Goal: Task Accomplishment & Management: Manage account settings

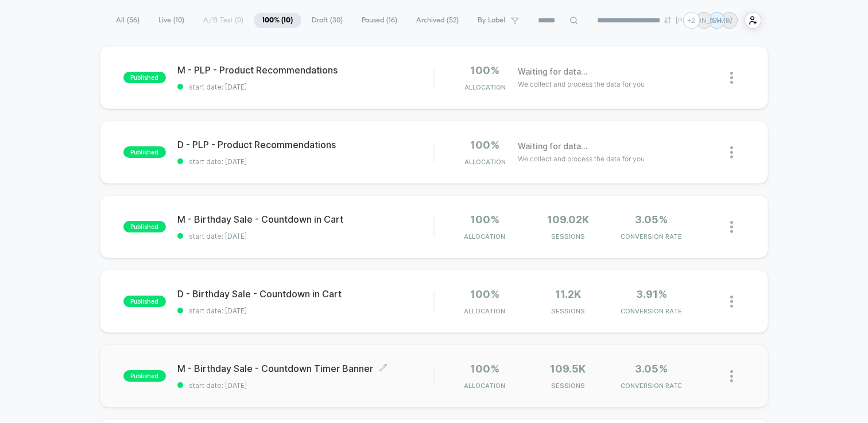
scroll to position [228, 0]
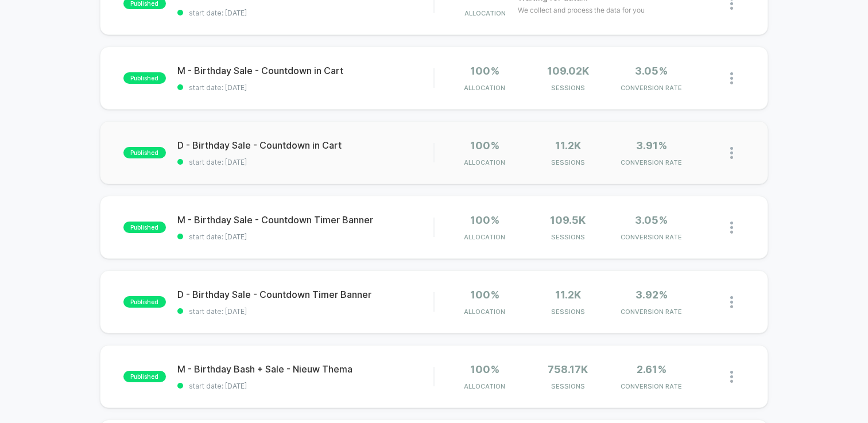
click at [292, 170] on div "published D - Birthday Sale - Countdown in Cart start date: [DATE] 100% Allocat…" at bounding box center [434, 152] width 668 height 63
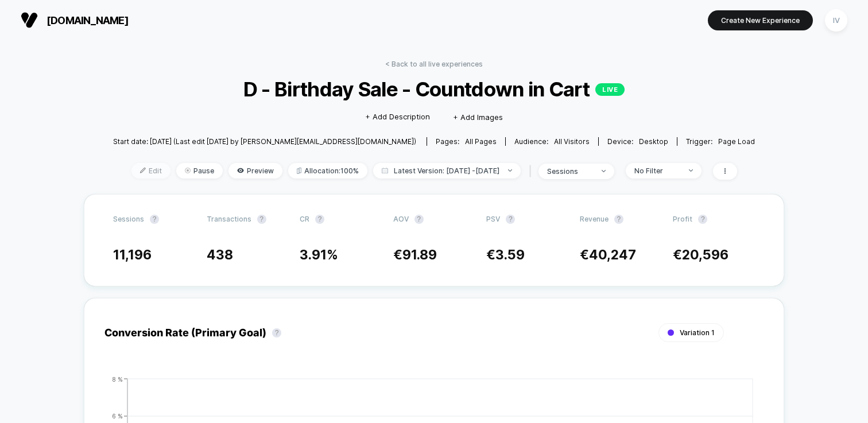
click at [132, 170] on span "Edit" at bounding box center [150, 170] width 39 height 15
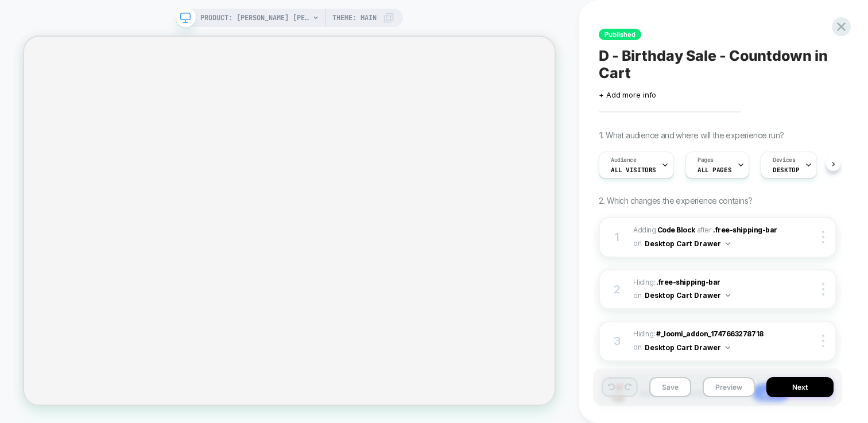
scroll to position [0, 1]
click at [804, 387] on button "Next" at bounding box center [799, 387] width 67 height 20
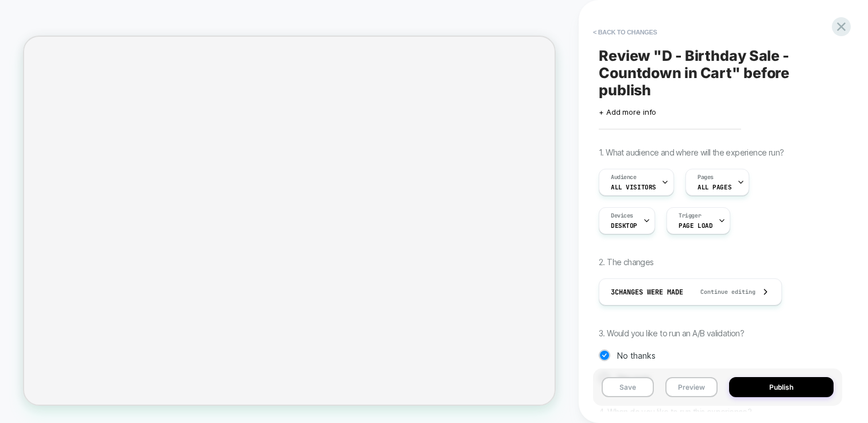
scroll to position [114, 0]
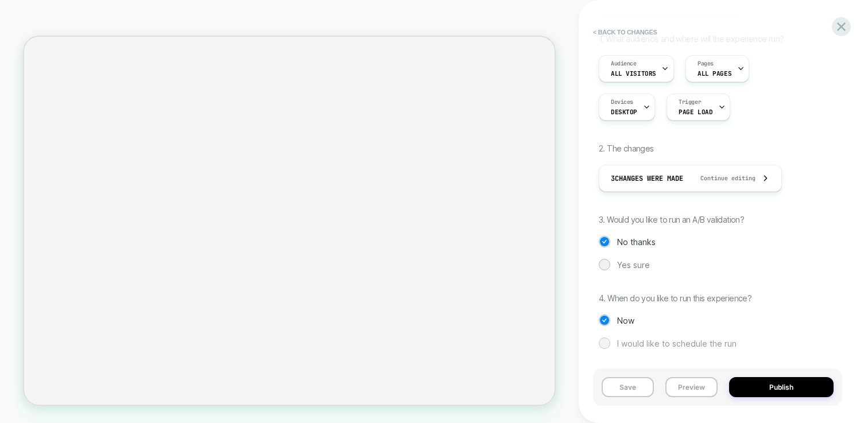
click at [691, 342] on span "I would like to schedule the run" at bounding box center [676, 344] width 119 height 10
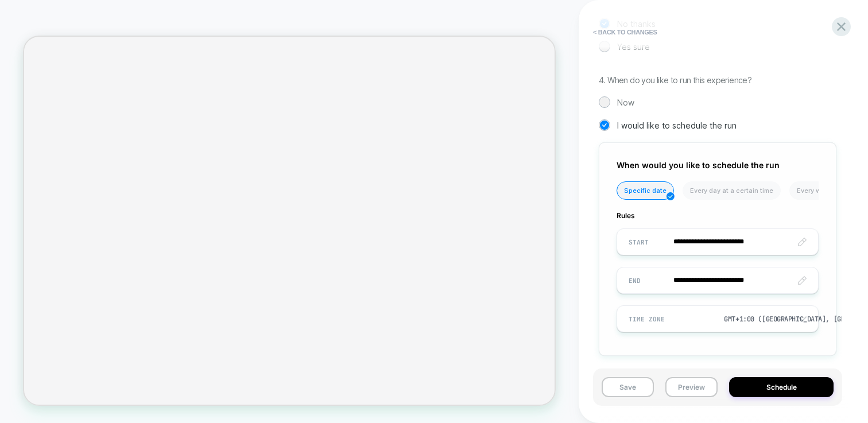
scroll to position [339, 0]
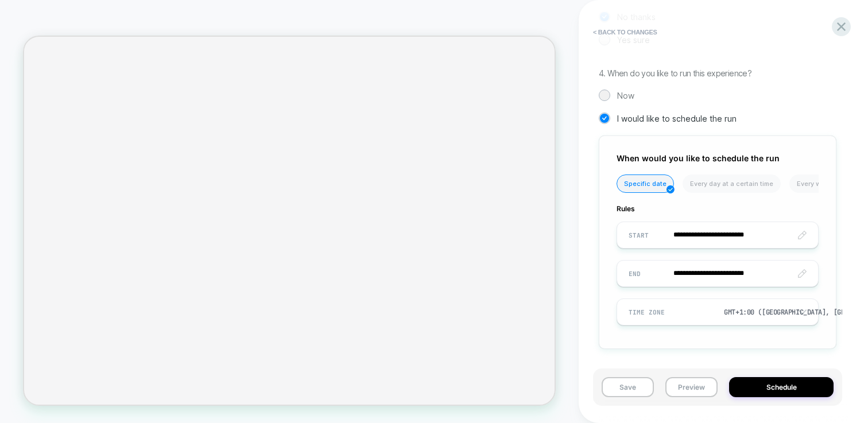
click at [730, 271] on input "**********" at bounding box center [717, 273] width 201 height 27
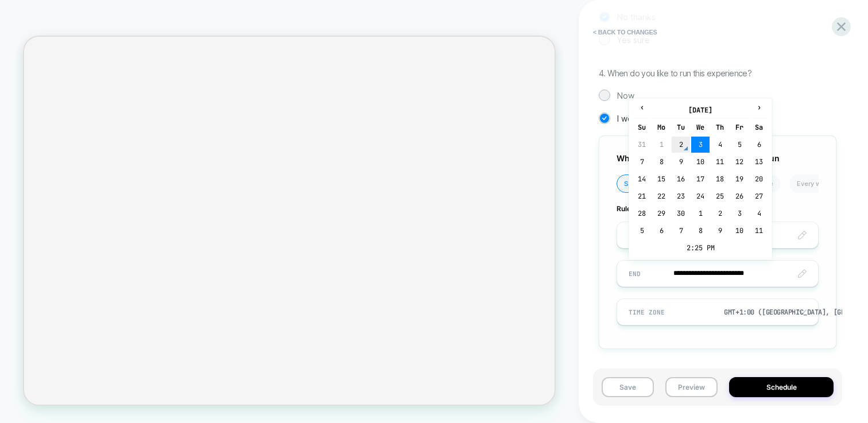
click at [684, 142] on td "2" at bounding box center [680, 145] width 18 height 16
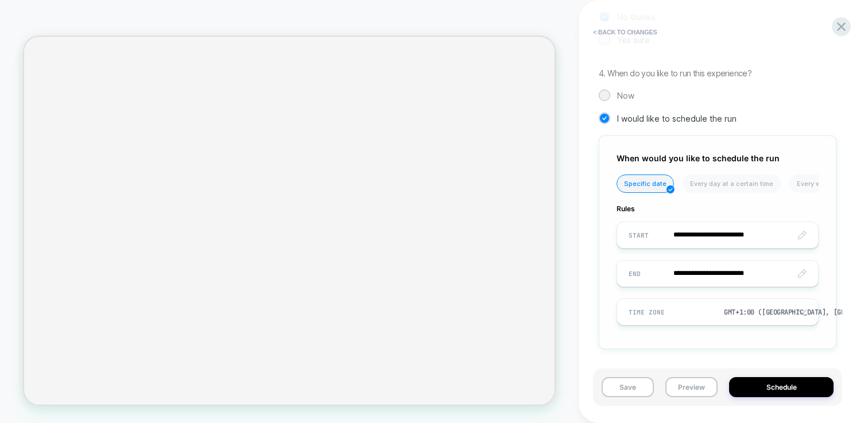
click at [737, 271] on input "**********" at bounding box center [717, 273] width 201 height 27
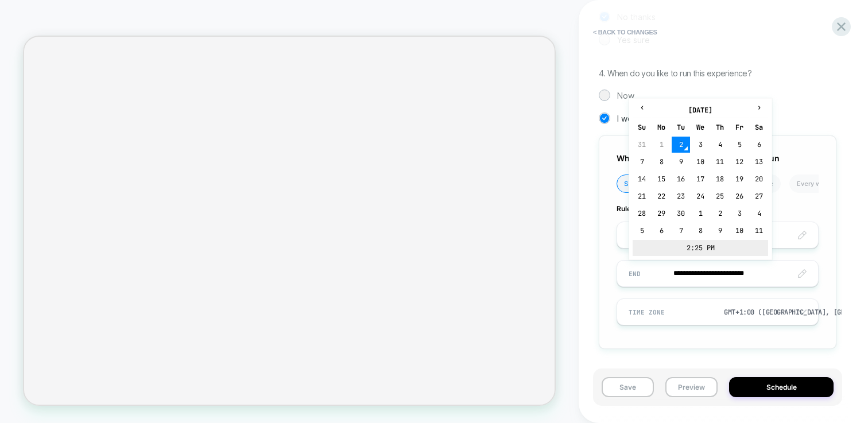
click at [702, 247] on td "2:25 PM" at bounding box center [699, 248] width 135 height 16
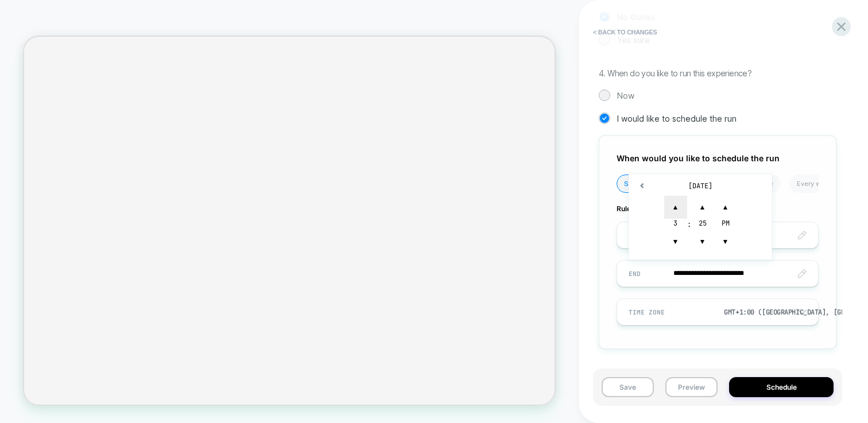
click at [677, 208] on span "▲" at bounding box center [675, 207] width 23 height 23
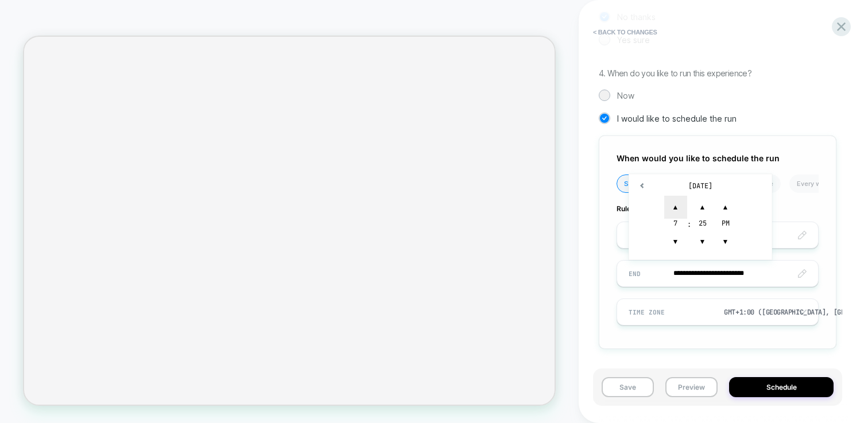
click at [677, 208] on span "▲" at bounding box center [675, 207] width 23 height 23
click at [702, 236] on span "▼" at bounding box center [702, 241] width 23 height 23
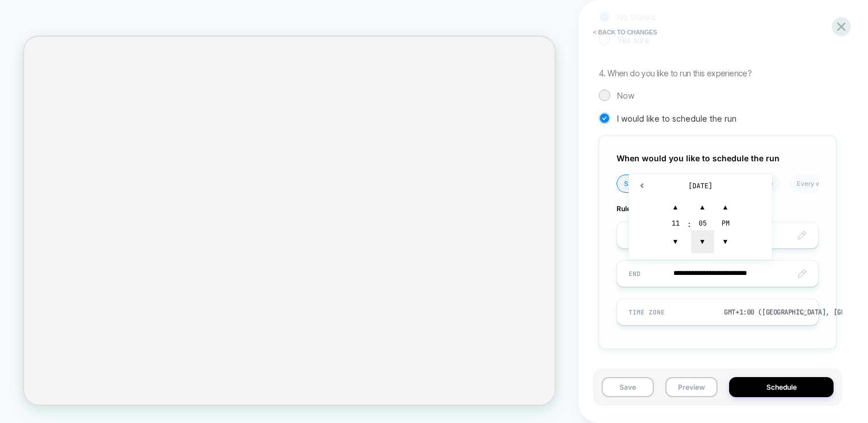
click at [702, 236] on span "▼" at bounding box center [702, 241] width 23 height 23
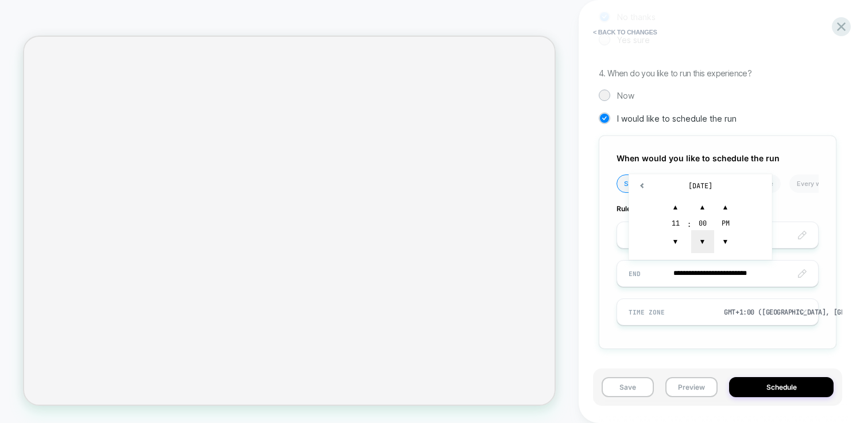
click at [702, 236] on span "▼" at bounding box center [702, 241] width 23 height 23
type input "**********"
click at [821, 264] on div "**********" at bounding box center [718, 242] width 238 height 214
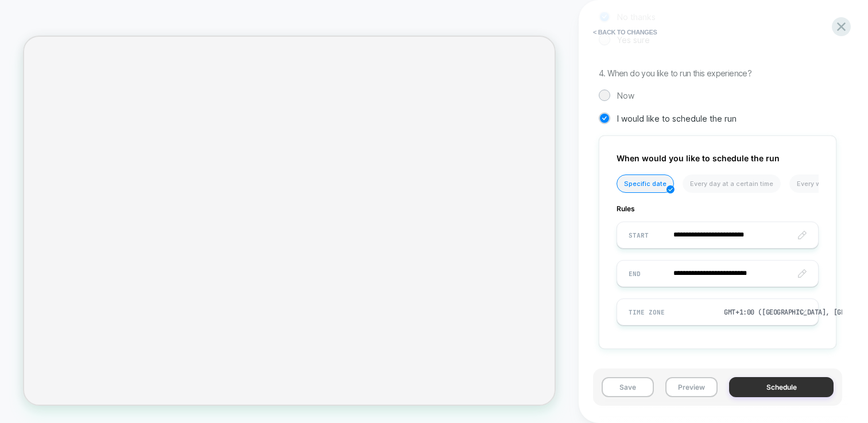
click at [773, 389] on button "Schedule" at bounding box center [781, 387] width 104 height 20
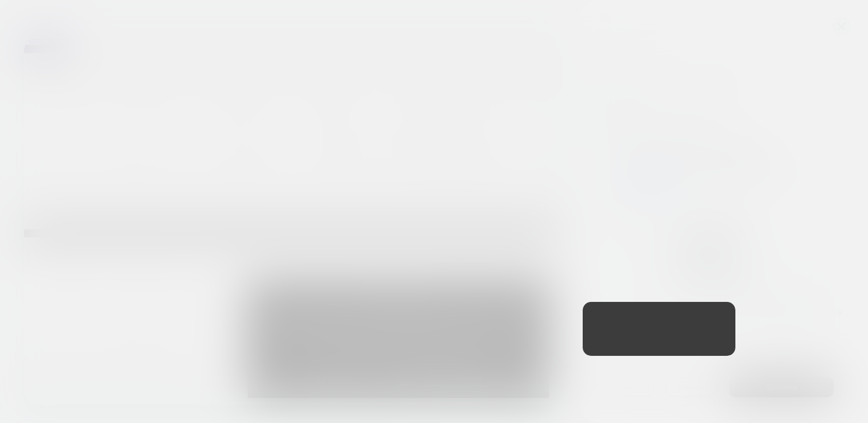
scroll to position [0, 0]
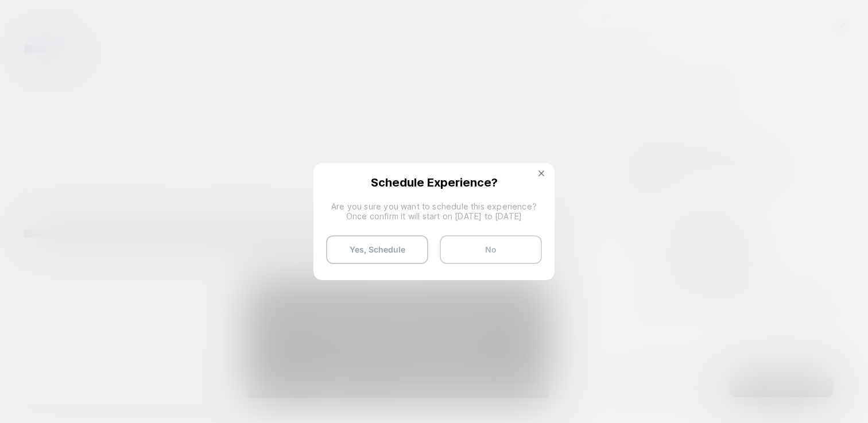
click at [491, 249] on button "No" at bounding box center [491, 249] width 102 height 29
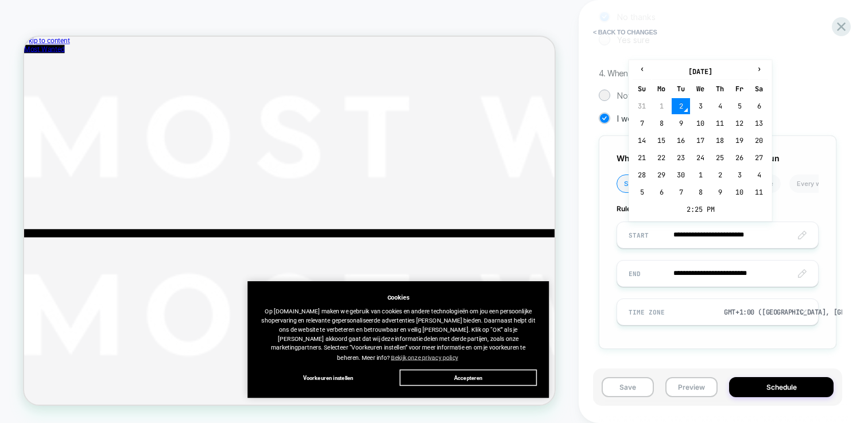
click at [750, 239] on input "**********" at bounding box center [717, 235] width 201 height 27
click at [642, 73] on th "‹" at bounding box center [641, 72] width 18 height 16
click at [658, 192] on td "1" at bounding box center [661, 192] width 18 height 16
click at [666, 191] on td "1" at bounding box center [661, 192] width 18 height 16
click at [662, 191] on td "1" at bounding box center [661, 192] width 18 height 16
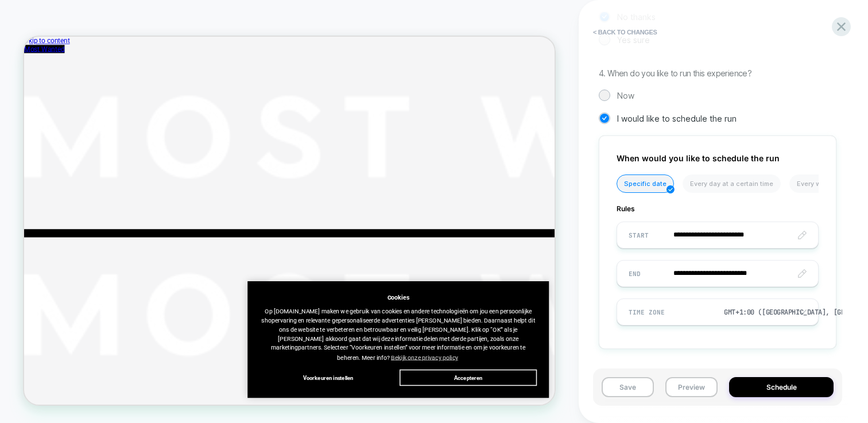
click at [836, 219] on div "**********" at bounding box center [717, 211] width 249 height 400
click at [793, 390] on button "Schedule" at bounding box center [781, 387] width 104 height 20
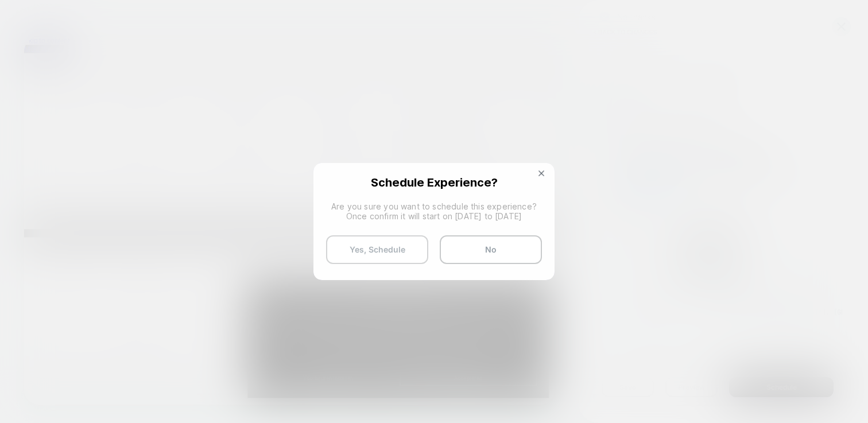
click at [387, 247] on button "Yes, Schedule" at bounding box center [377, 249] width 102 height 29
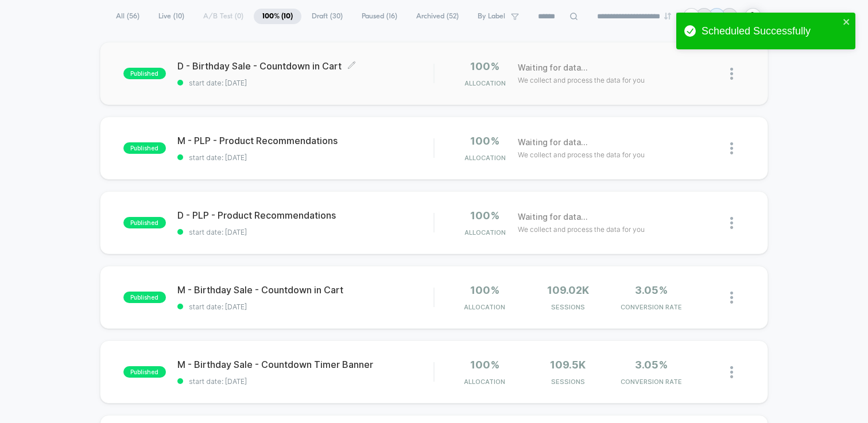
scroll to position [219, 0]
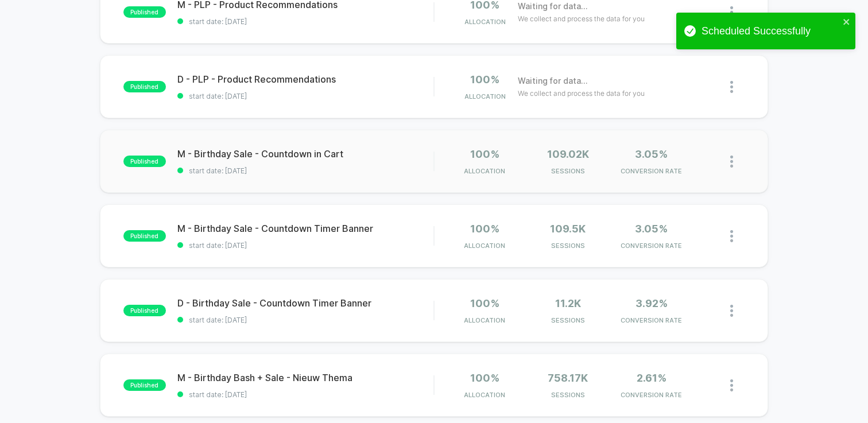
click at [315, 177] on div "published M - Birthday Sale - Countdown in Cart start date: [DATE] 100% Allocat…" at bounding box center [434, 161] width 668 height 63
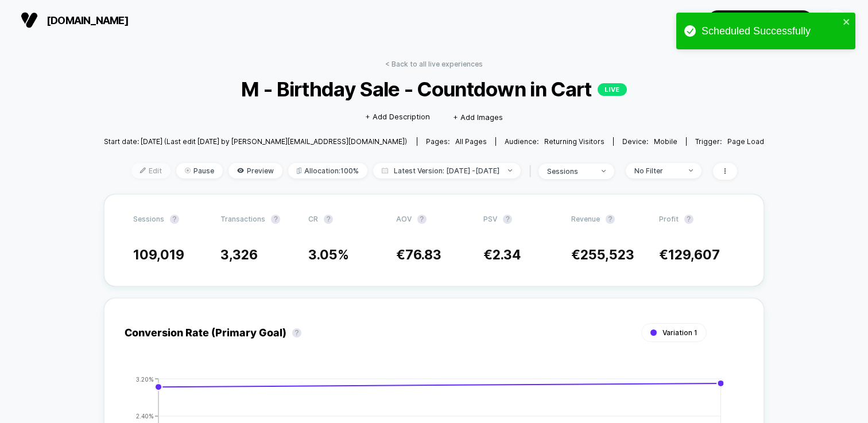
click at [138, 164] on span "Edit" at bounding box center [150, 170] width 39 height 15
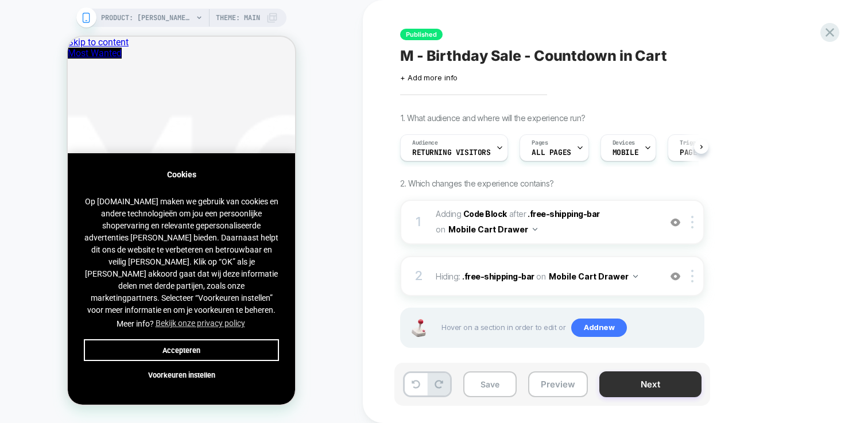
scroll to position [0, 1]
click at [647, 379] on button "Next" at bounding box center [650, 384] width 102 height 26
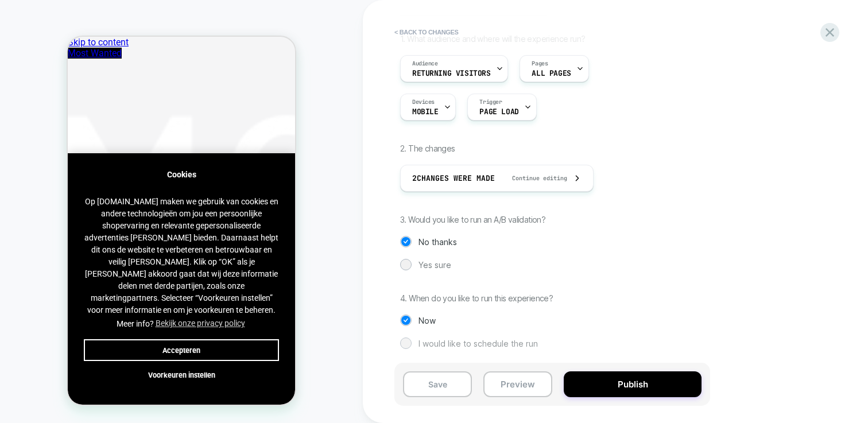
click at [505, 342] on span "I would like to schedule the run" at bounding box center [477, 344] width 119 height 10
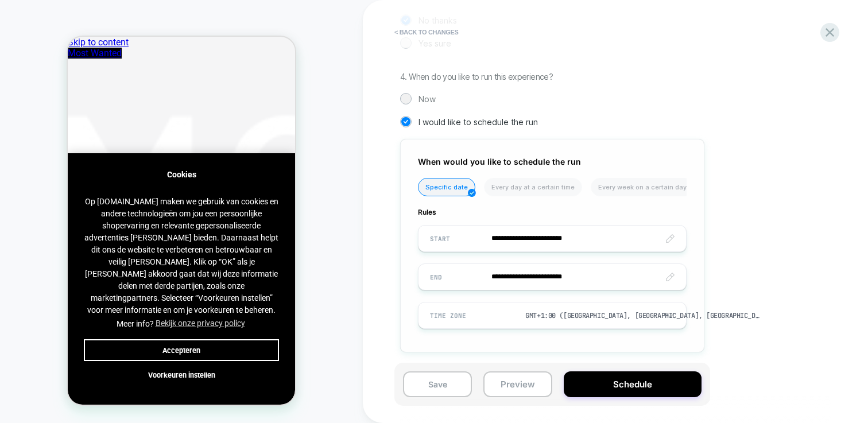
scroll to position [321, 0]
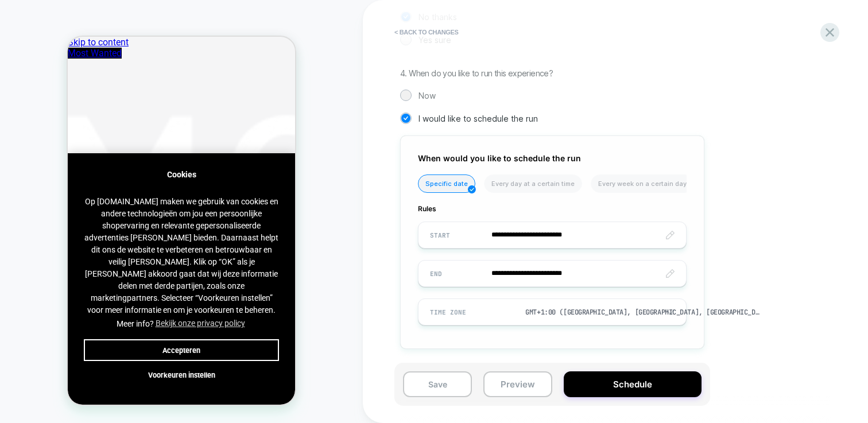
click at [597, 274] on input "**********" at bounding box center [551, 273] width 267 height 27
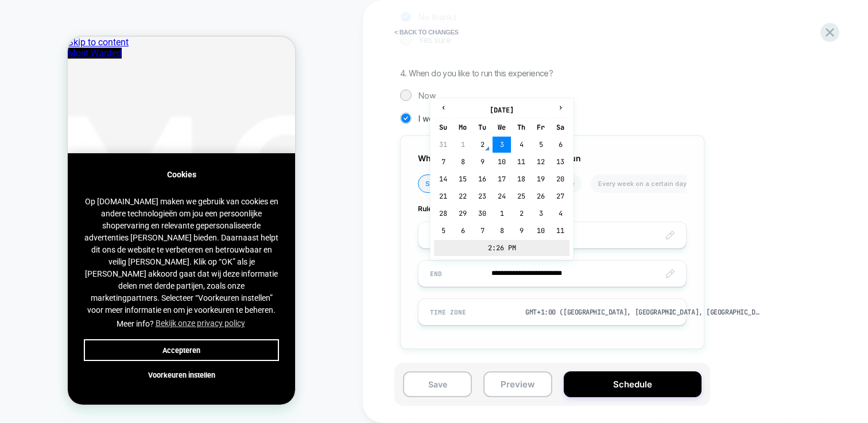
click at [501, 247] on td "2:26 PM" at bounding box center [501, 248] width 135 height 16
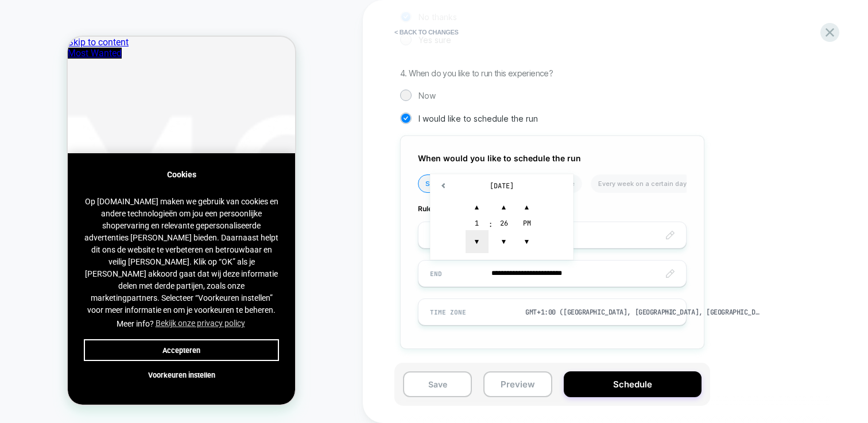
click at [473, 239] on span "▼" at bounding box center [476, 241] width 23 height 23
click at [500, 240] on span "▼" at bounding box center [503, 241] width 23 height 23
click at [511, 207] on span "▲" at bounding box center [503, 207] width 23 height 23
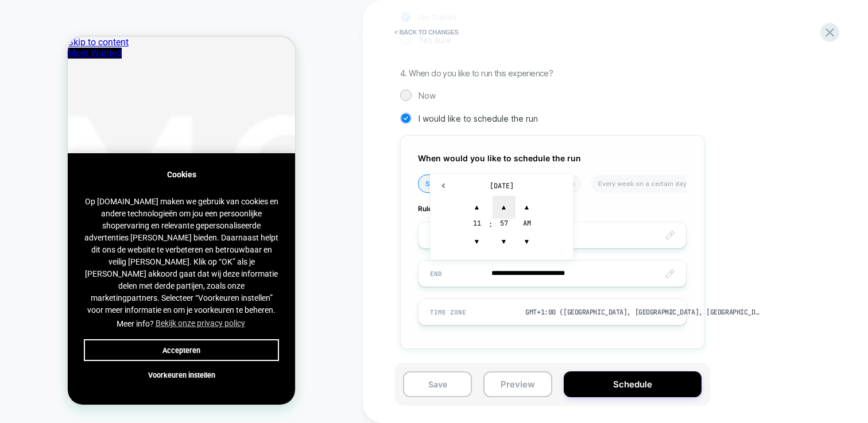
click at [511, 207] on span "▲" at bounding box center [503, 207] width 23 height 23
click at [527, 206] on span "▲" at bounding box center [526, 207] width 23 height 23
click at [523, 273] on input "**********" at bounding box center [551, 273] width 267 height 27
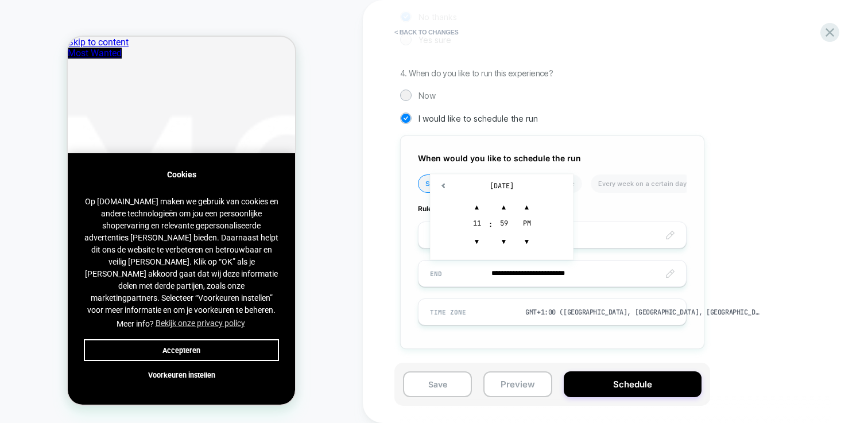
click at [492, 184] on td "[DATE]" at bounding box center [501, 186] width 135 height 16
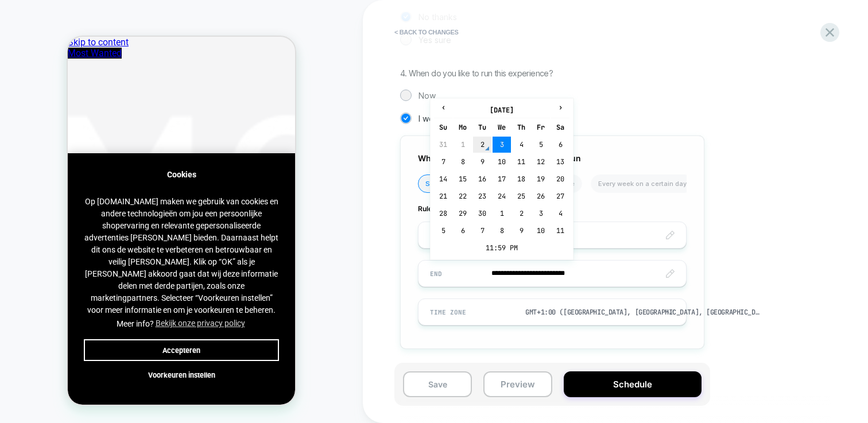
click at [483, 144] on td "2" at bounding box center [482, 145] width 18 height 16
type input "**********"
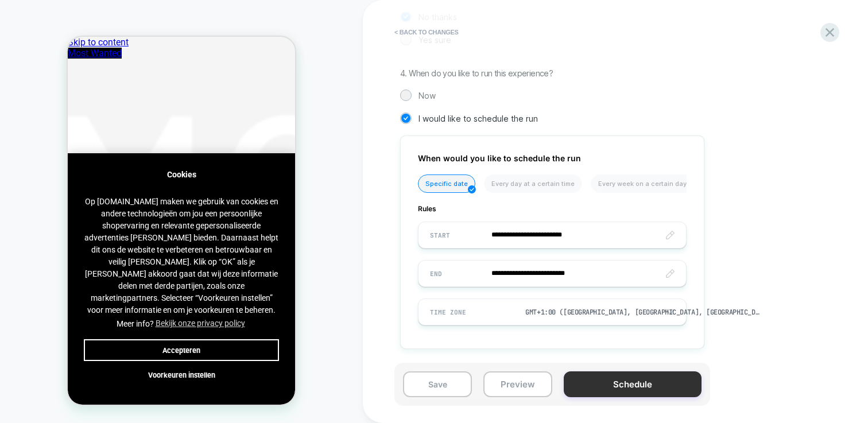
click at [634, 386] on button "Schedule" at bounding box center [633, 384] width 138 height 26
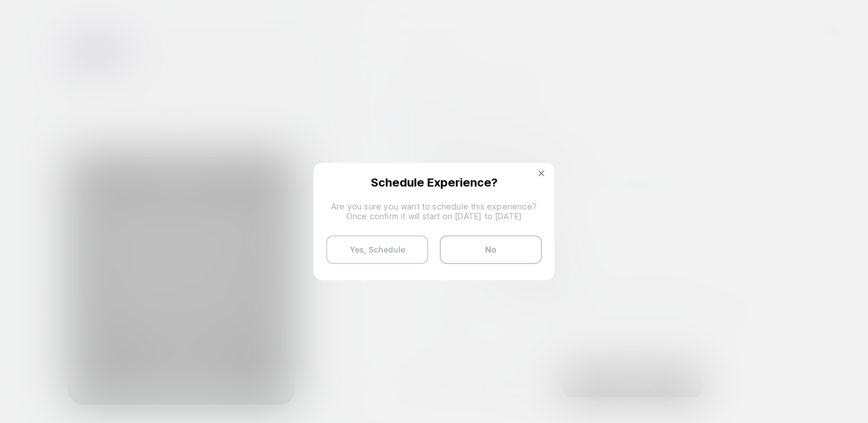
click at [386, 251] on button "Yes, Schedule" at bounding box center [377, 249] width 102 height 29
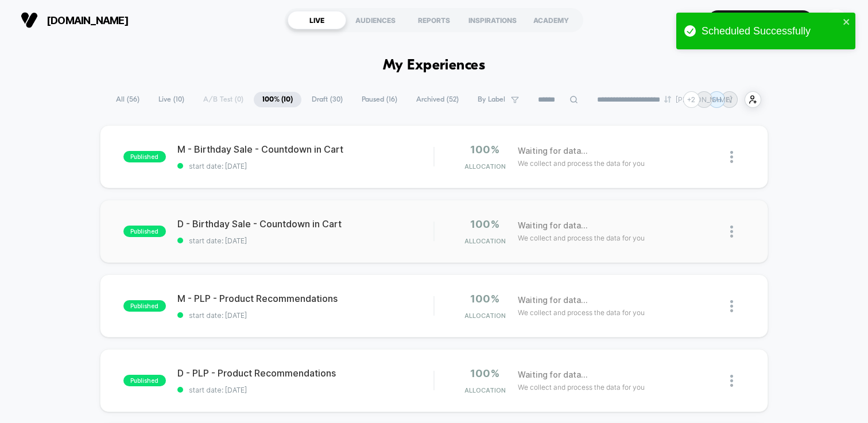
click at [300, 252] on div "published D - Birthday Sale - Countdown in Cart start date: [DATE] 100% Allocat…" at bounding box center [434, 231] width 668 height 63
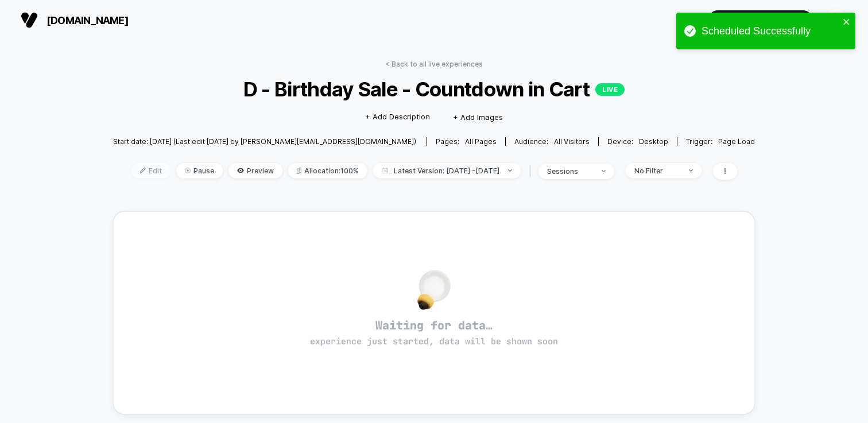
click at [138, 163] on span "Edit" at bounding box center [150, 170] width 39 height 15
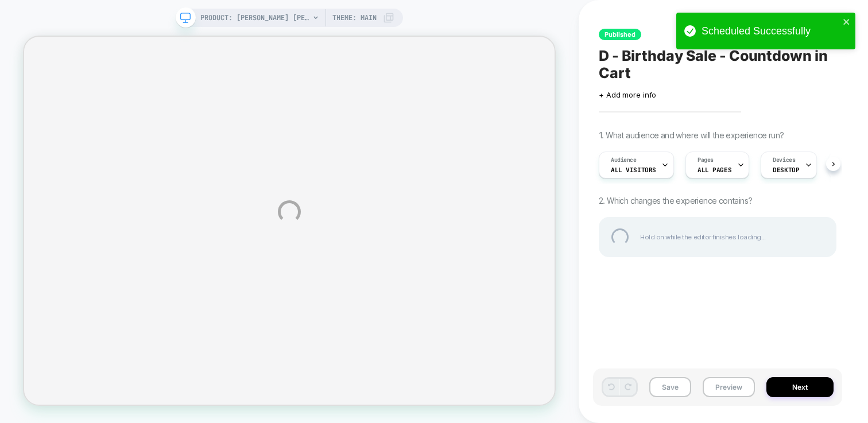
click at [826, 390] on div "PRODUCT: [PERSON_NAME] [PERSON_NAME] [black] PRODUCT: [PERSON_NAME] [PERSON_NAM…" at bounding box center [434, 211] width 868 height 423
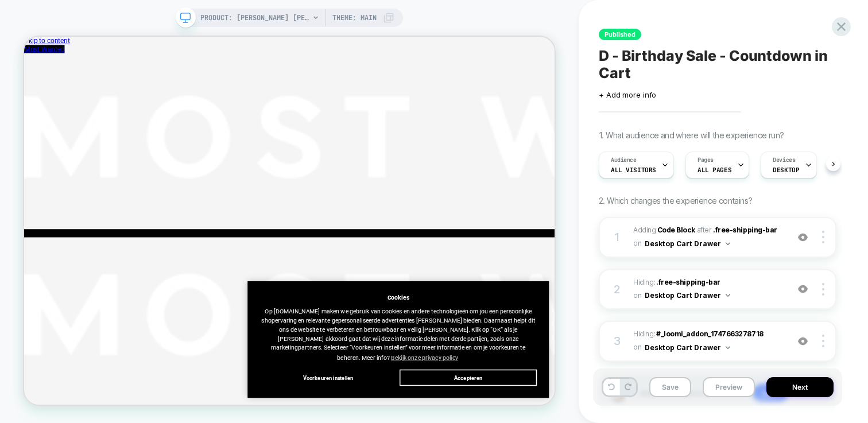
scroll to position [0, 1]
click at [791, 381] on button "Next" at bounding box center [799, 387] width 67 height 20
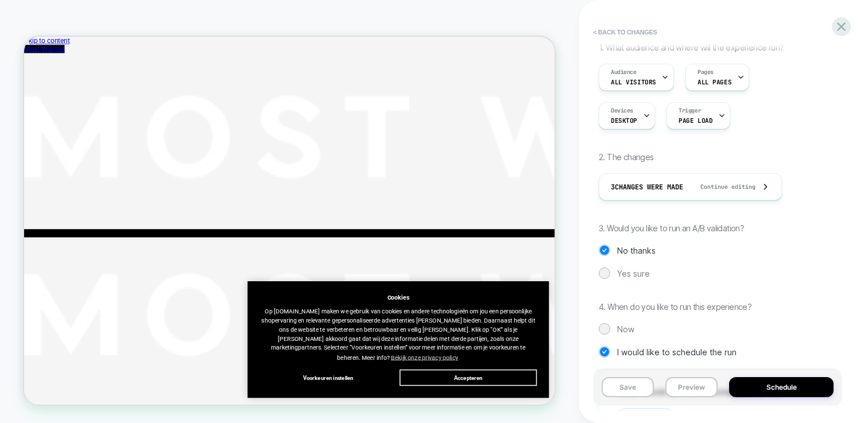
scroll to position [339, 0]
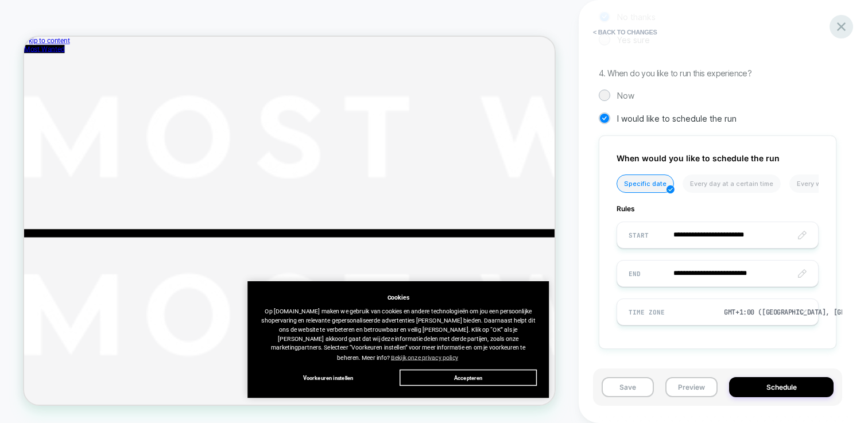
click at [843, 30] on icon at bounding box center [840, 26] width 15 height 15
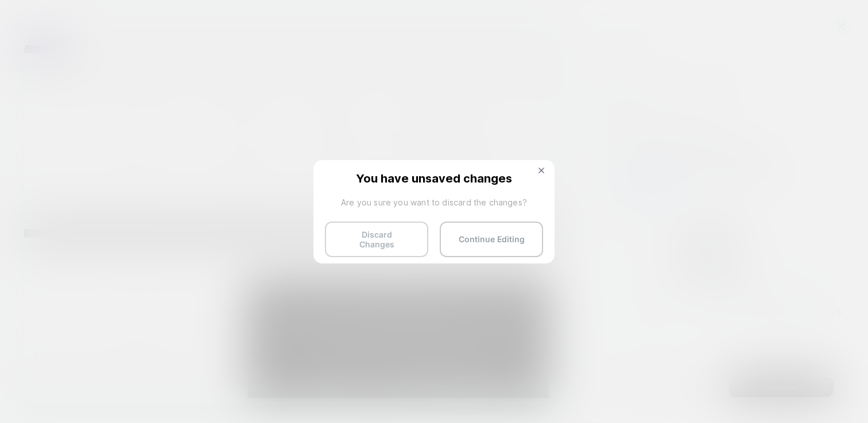
click at [394, 234] on button "Discard Changes" at bounding box center [376, 240] width 103 height 36
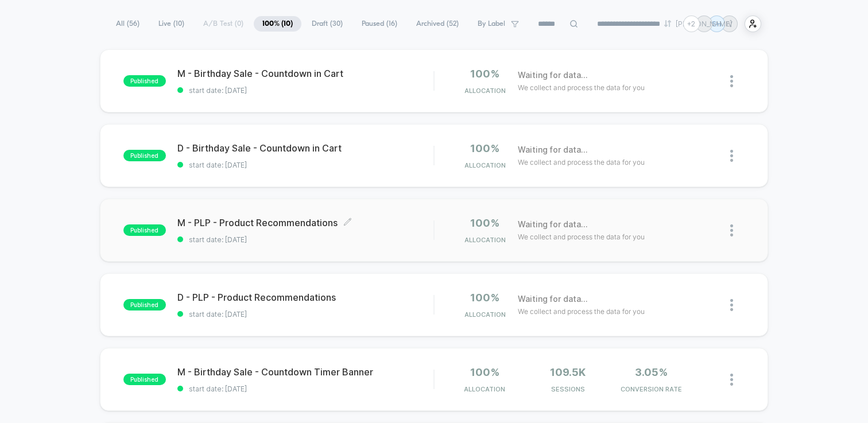
scroll to position [115, 0]
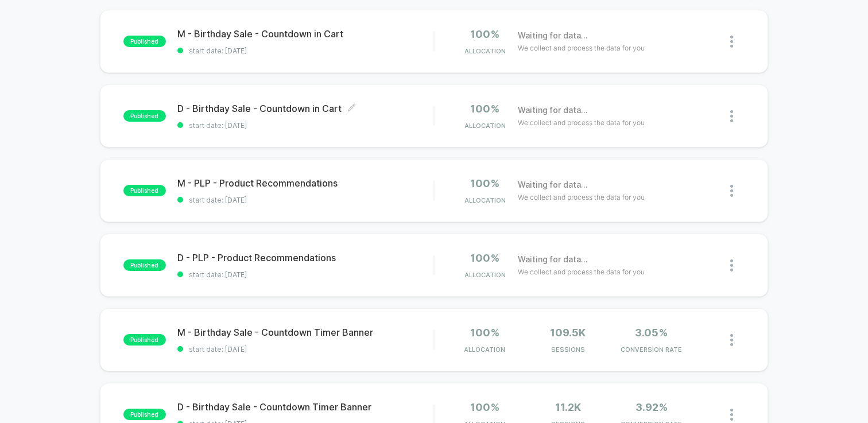
drag, startPoint x: 389, startPoint y: 123, endPoint x: 374, endPoint y: 130, distance: 15.7
click at [388, 124] on span "start date: [DATE]" at bounding box center [305, 125] width 256 height 9
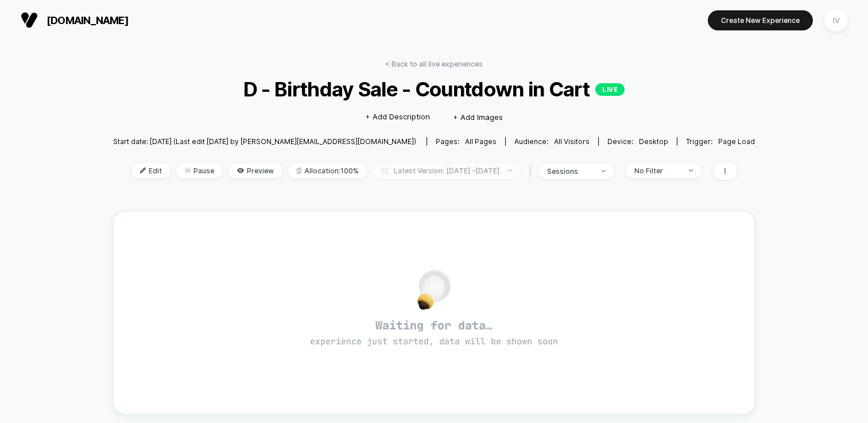
click at [410, 164] on span "Latest Version: [DATE] - [DATE]" at bounding box center [446, 170] width 147 height 15
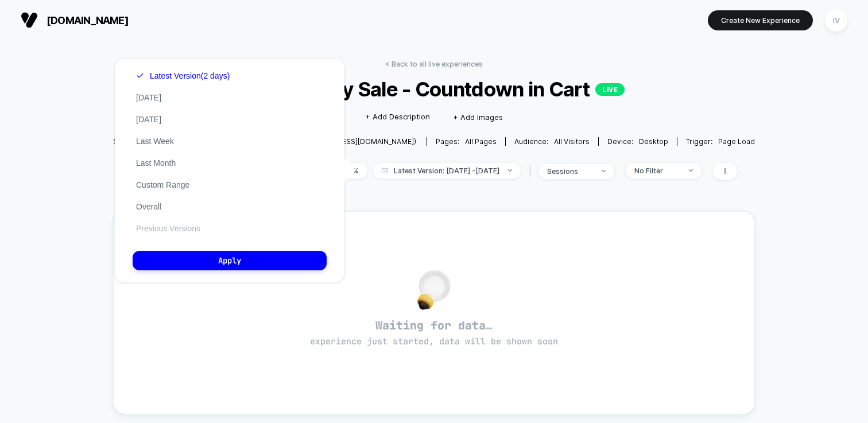
click at [191, 231] on button "Previous Versions" at bounding box center [168, 228] width 71 height 10
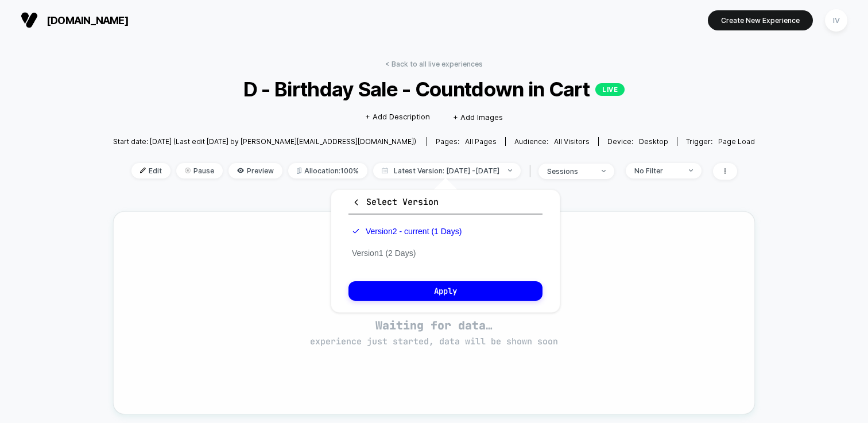
click at [667, 226] on div "Waiting for data… experience just started, data will be shown soon" at bounding box center [434, 312] width 642 height 203
